Goal: Task Accomplishment & Management: Manage account settings

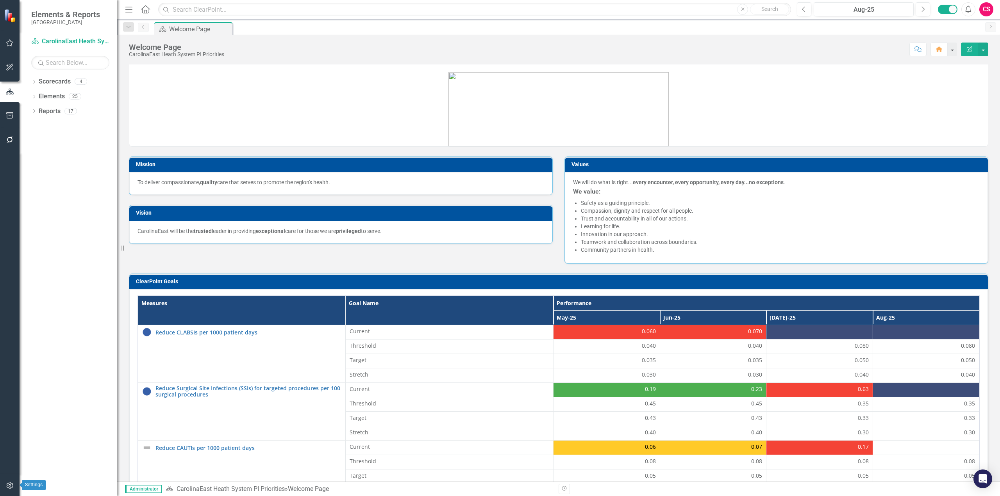
click at [8, 488] on icon "button" at bounding box center [10, 486] width 8 height 6
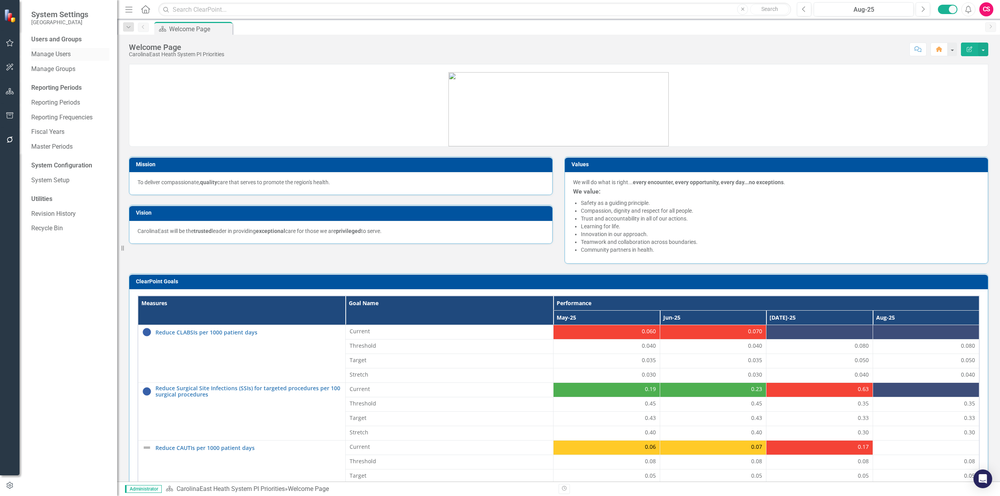
click at [39, 50] on div "Manage Users" at bounding box center [70, 54] width 78 height 13
click at [53, 54] on link "Manage Users" at bounding box center [70, 54] width 78 height 9
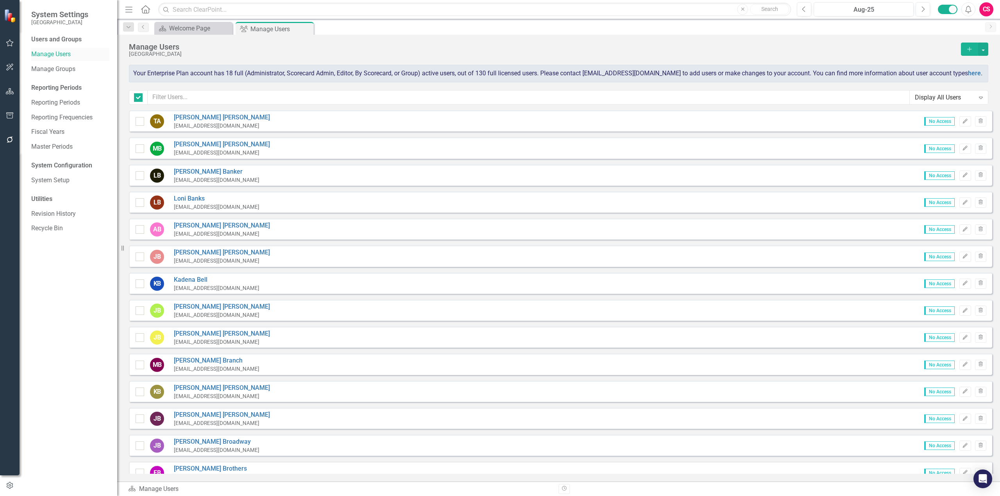
checkbox input "false"
click at [252, 57] on div "[GEOGRAPHIC_DATA]" at bounding box center [543, 54] width 828 height 6
